Goal: Information Seeking & Learning: Learn about a topic

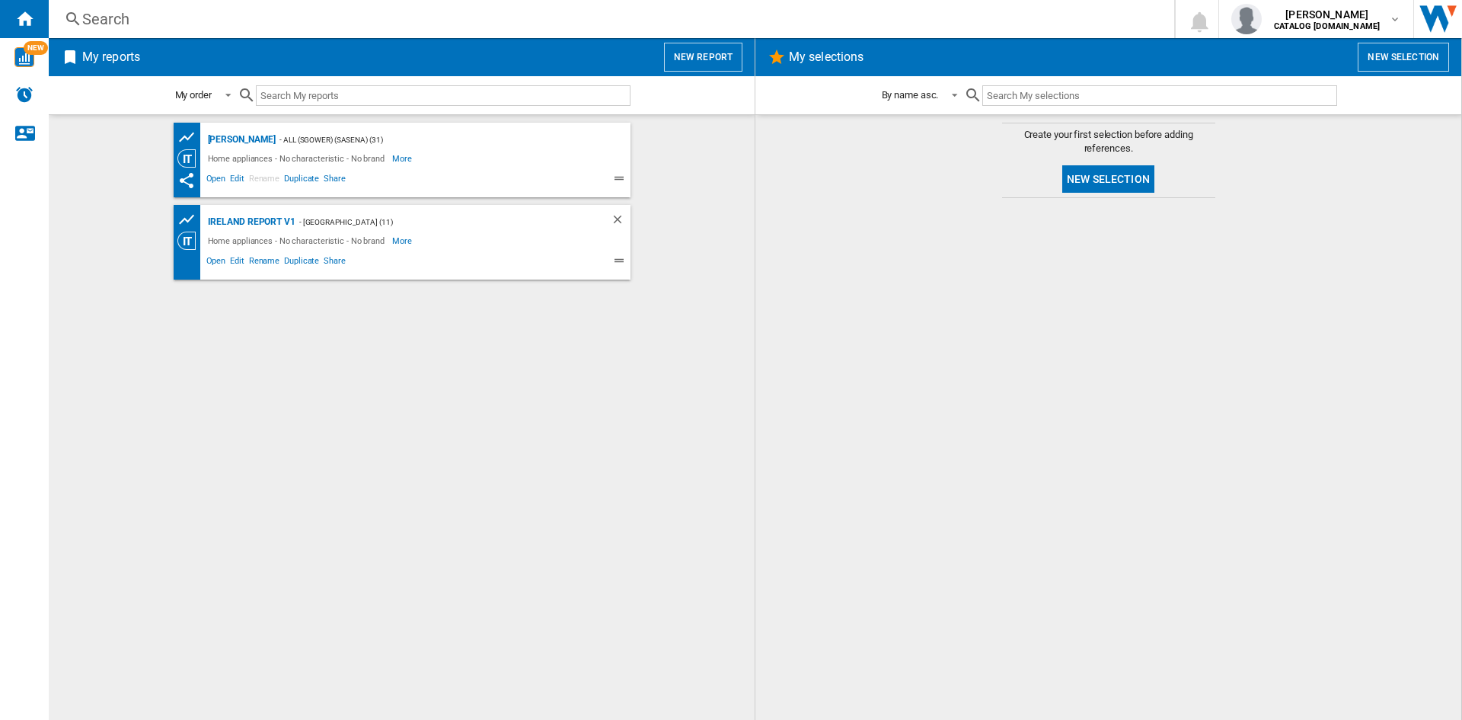
click at [101, 17] on div "Search" at bounding box center [608, 18] width 1053 height 21
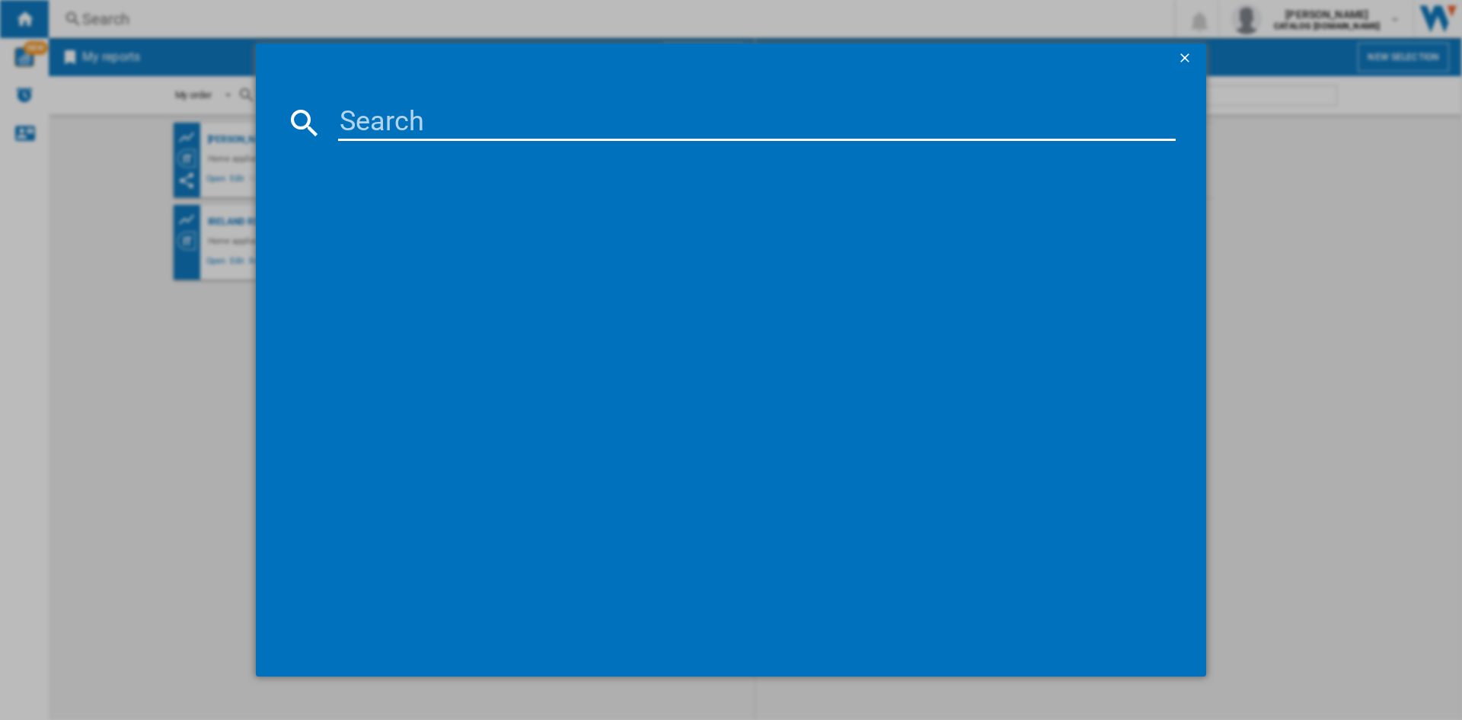
click at [384, 129] on input at bounding box center [757, 122] width 838 height 37
type input "BBIS25300X"
click at [443, 219] on div "BEKO BBIS25300XC STAINLESS STEEL" at bounding box center [742, 221] width 823 height 15
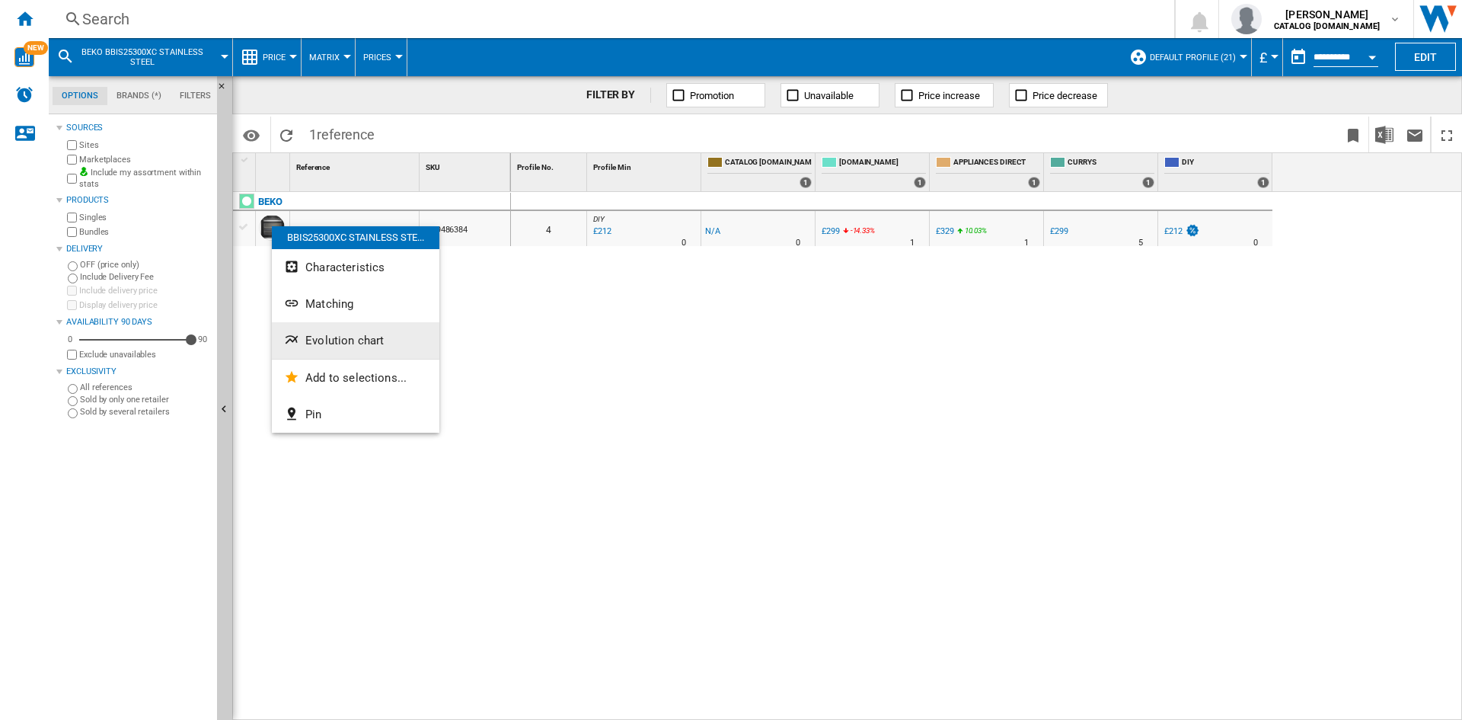
click at [366, 350] on button "Evolution chart" at bounding box center [356, 340] width 168 height 37
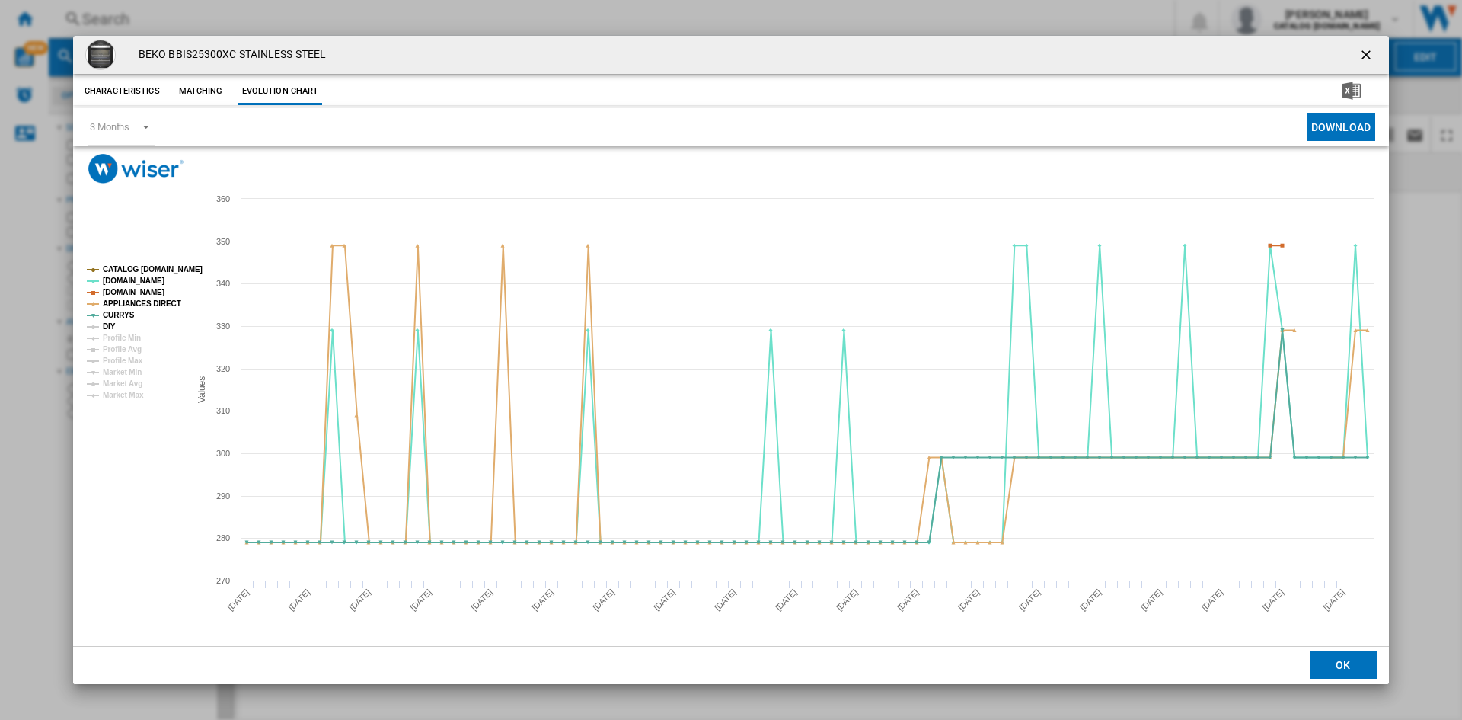
click at [108, 325] on tspan "DIY" at bounding box center [109, 326] width 13 height 8
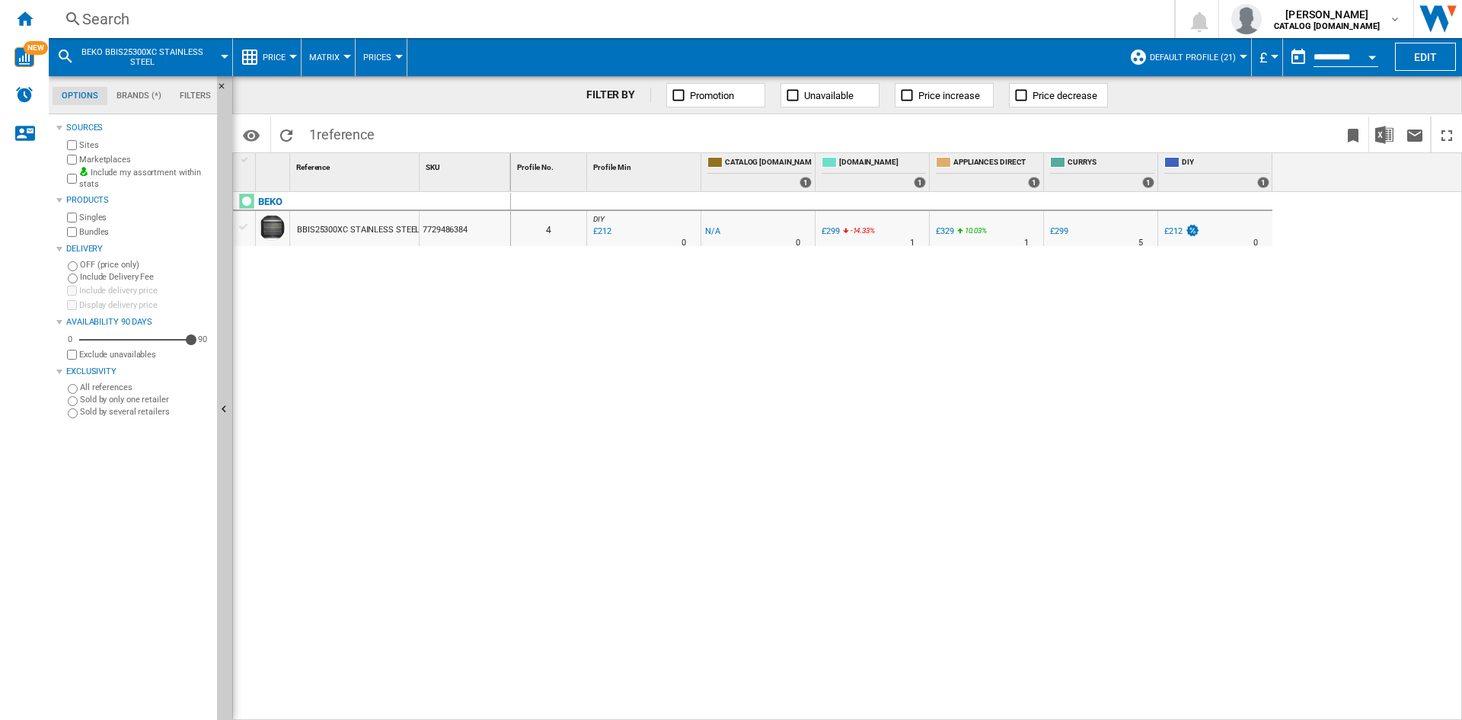
click at [874, 369] on div "0 4 DIY : [GEOGRAPHIC_DATA] DIY -1.0 % £212 % N/A 0 DIY : [GEOGRAPHIC_DATA] DIY…" at bounding box center [987, 456] width 952 height 529
click at [698, 344] on div "0 4 DIY : [GEOGRAPHIC_DATA] DIY -1.0 % £212 % N/A 0 DIY : [GEOGRAPHIC_DATA] DIY…" at bounding box center [987, 456] width 952 height 529
drag, startPoint x: 663, startPoint y: 408, endPoint x: 783, endPoint y: 359, distance: 130.1
click at [668, 406] on div "0 4 DIY : [GEOGRAPHIC_DATA] DIY -1.0 % £212 % N/A 0 DIY : [GEOGRAPHIC_DATA] DIY…" at bounding box center [987, 456] width 952 height 529
